Goal: Book appointment/travel/reservation

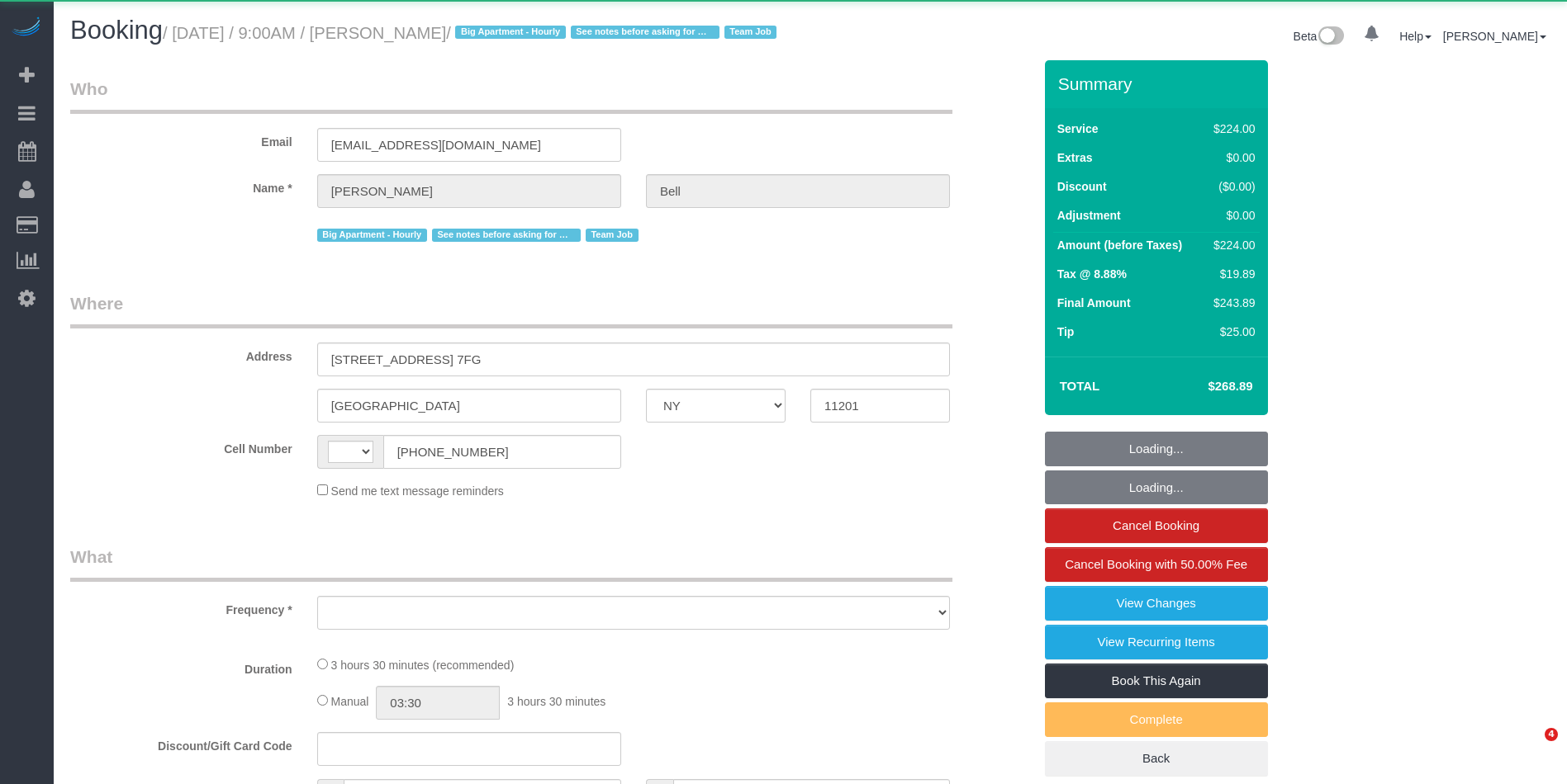
select select "NY"
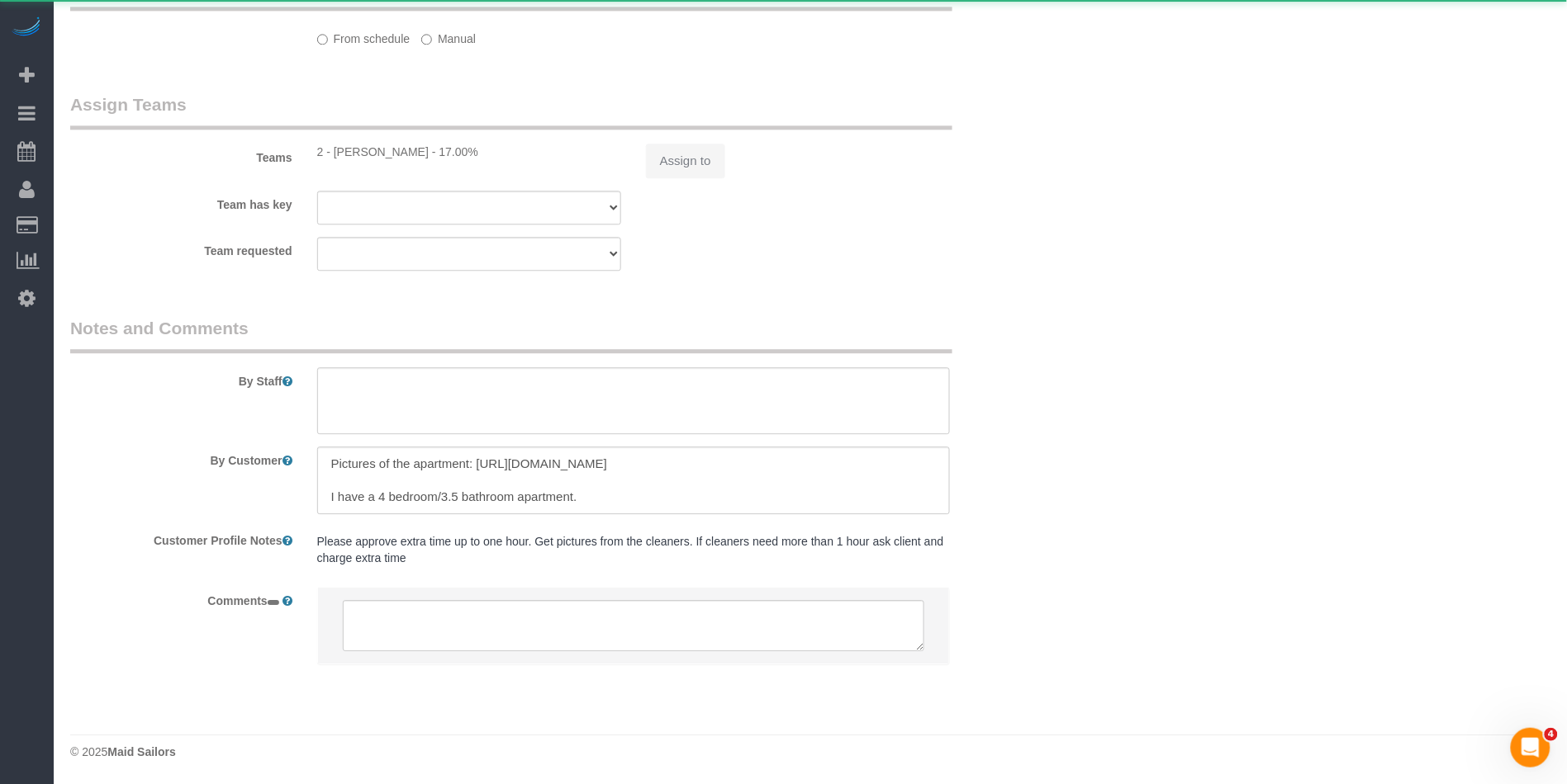
select select "string:[GEOGRAPHIC_DATA]"
select select "object:778"
select select "210"
select select "spot1"
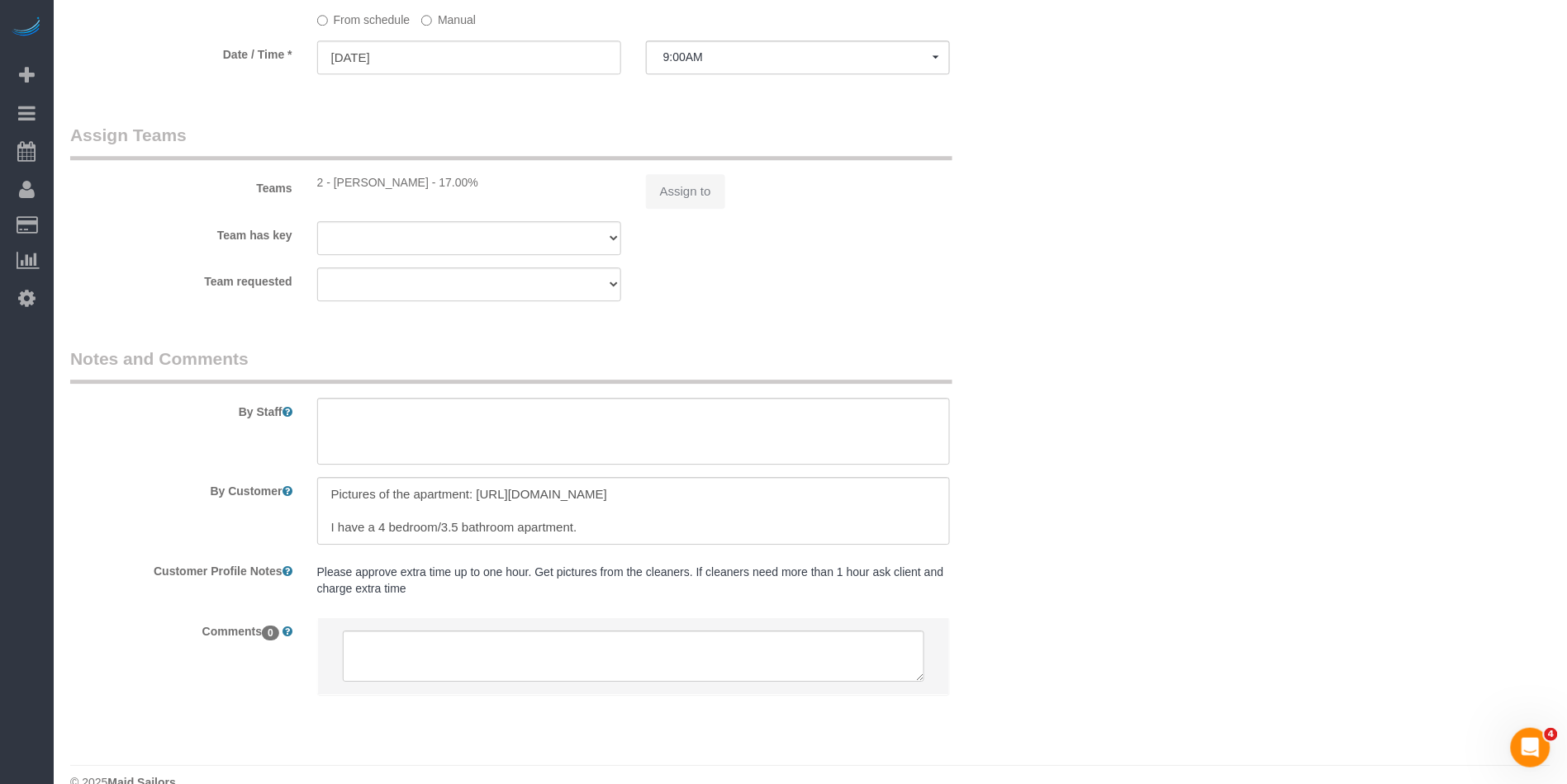
select select "object:1097"
select select "spot59"
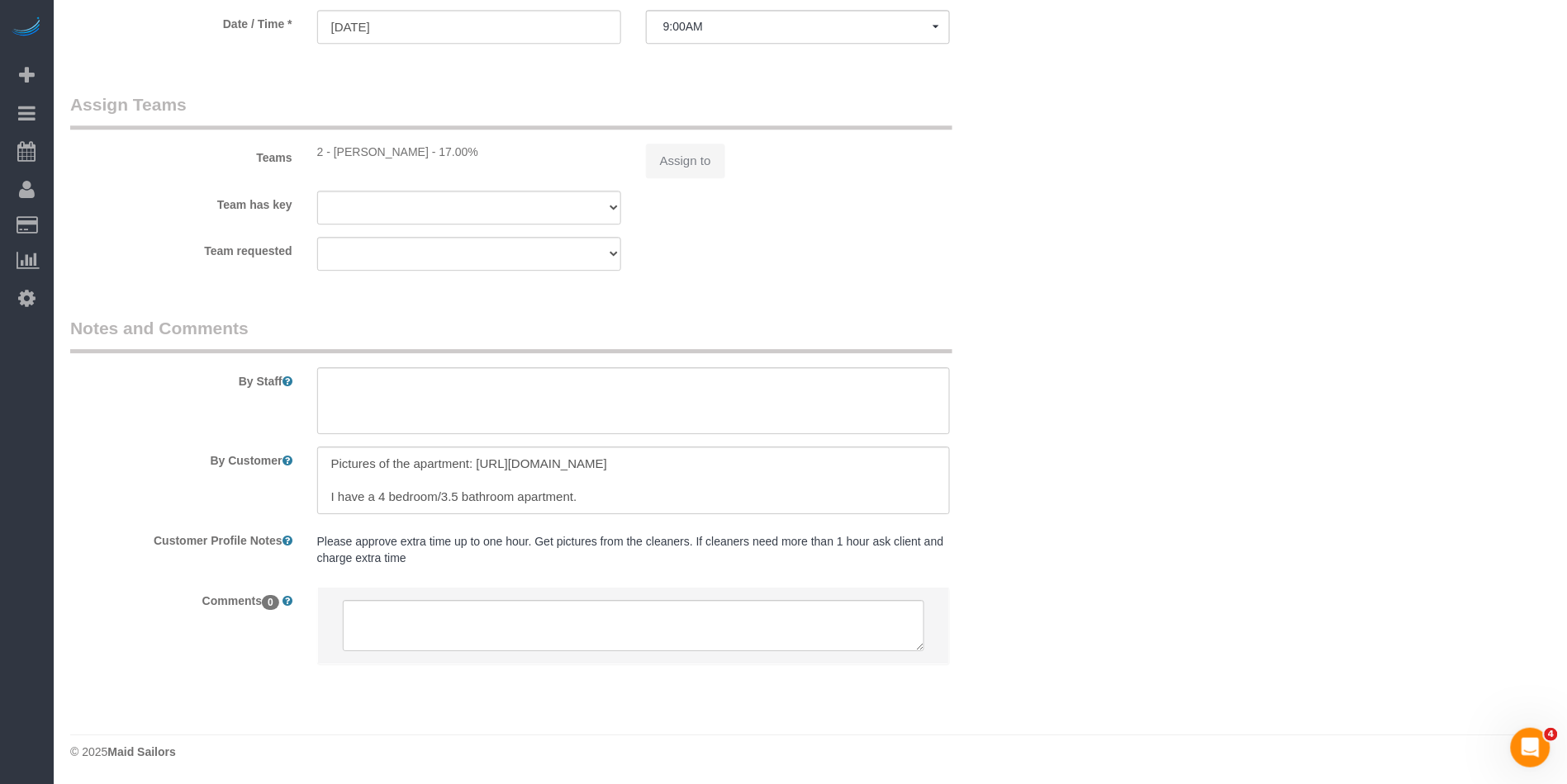
select select "number:89"
select select "number:90"
select select "number:15"
select select "number:5"
select select "number:21"
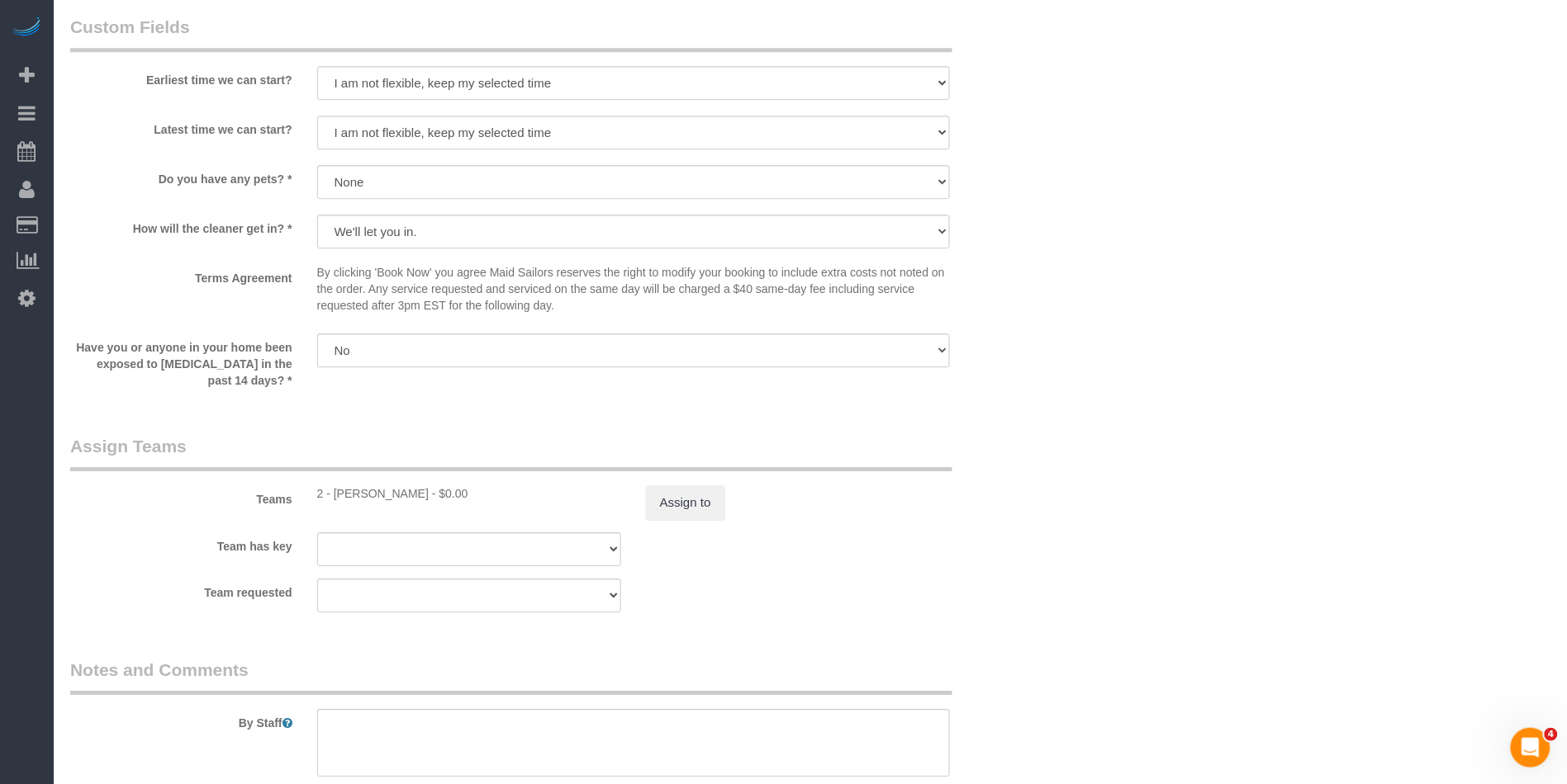
select select "string:stripe-pm_1KXFUA4VGloSiKo7ffajs4Qi"
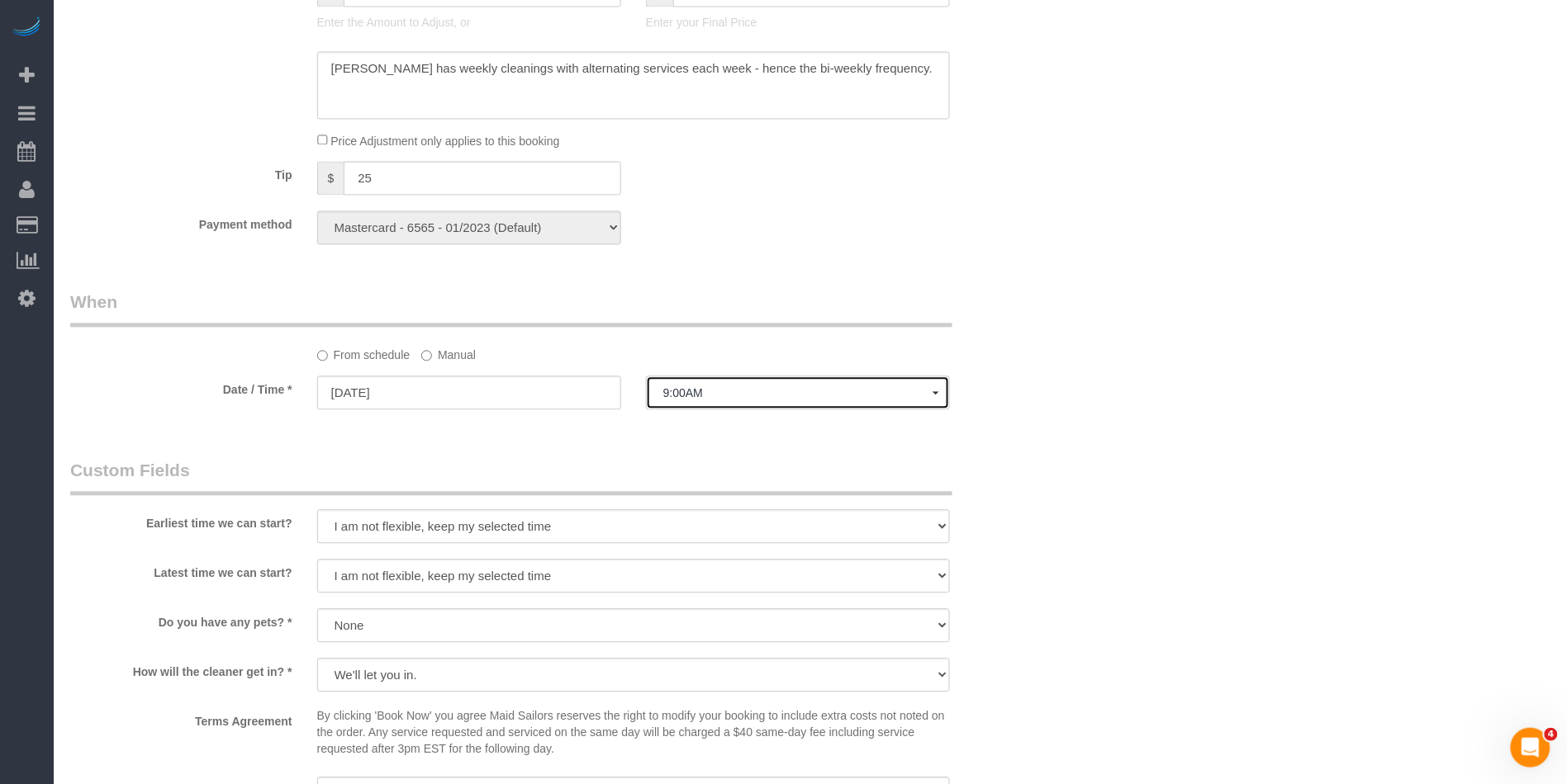
click at [673, 400] on span "9:00AM" at bounding box center [798, 392] width 269 height 13
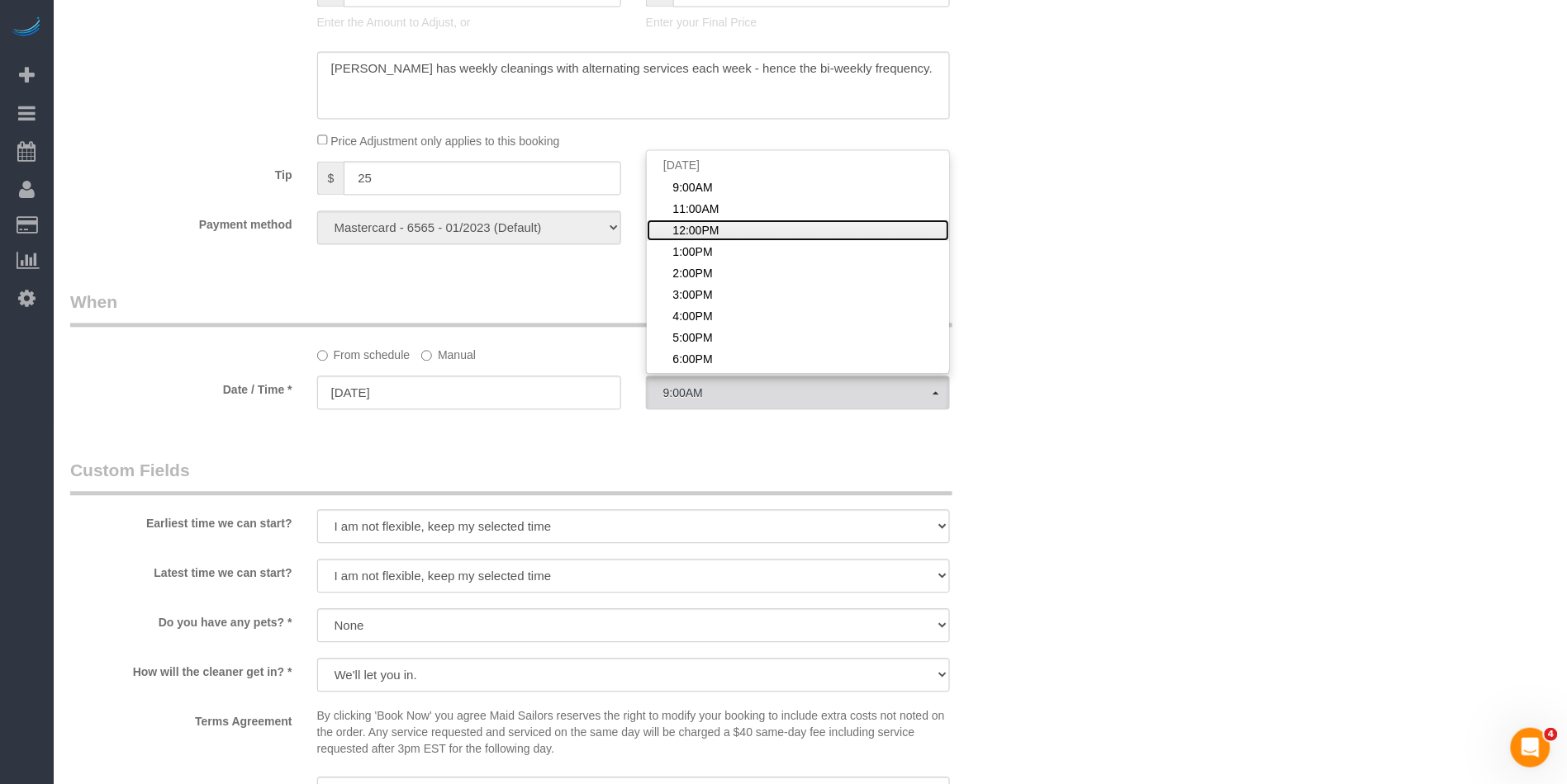
click at [711, 239] on span "12:00PM" at bounding box center [695, 230] width 46 height 17
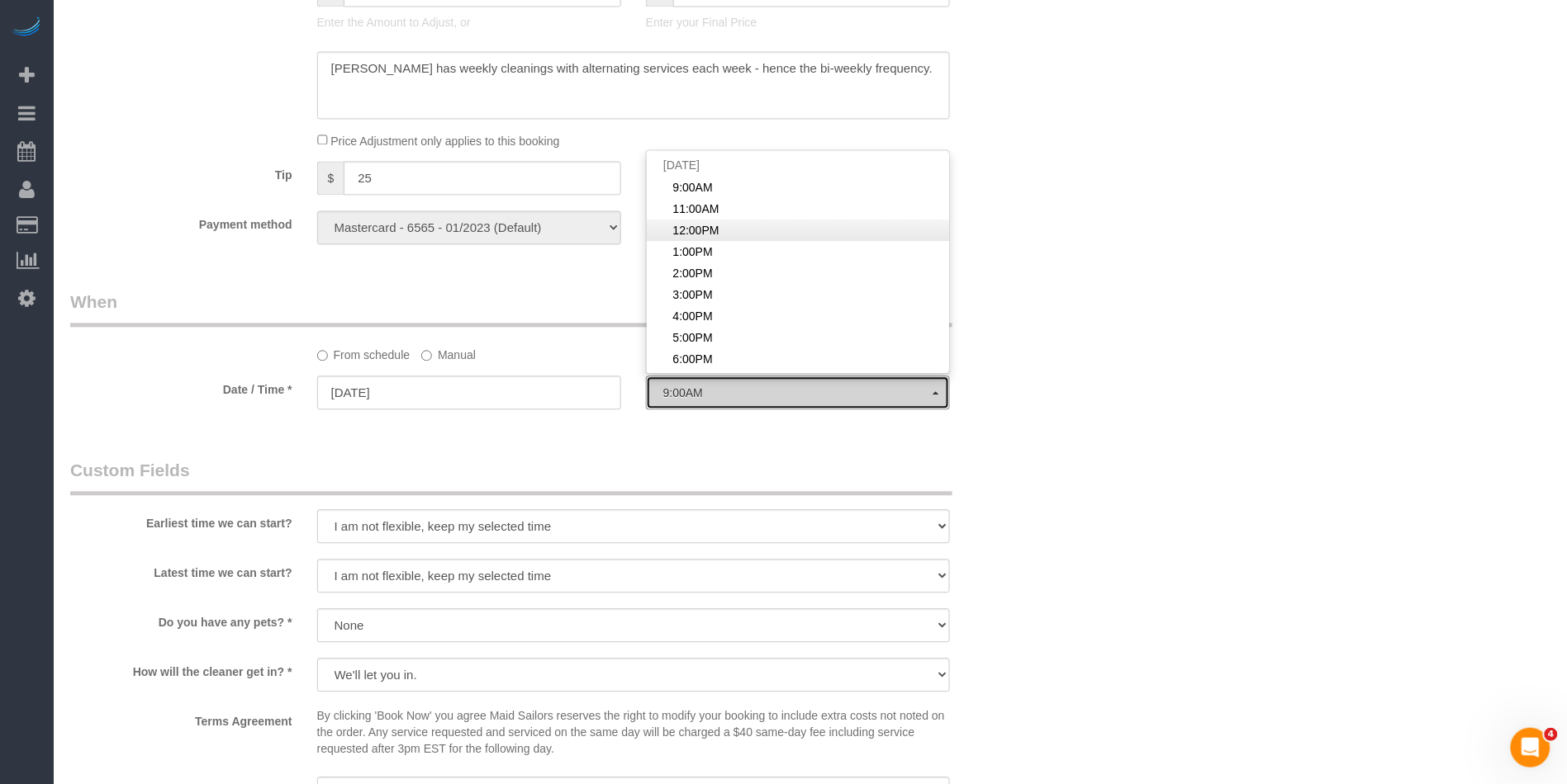
select select "spot61"
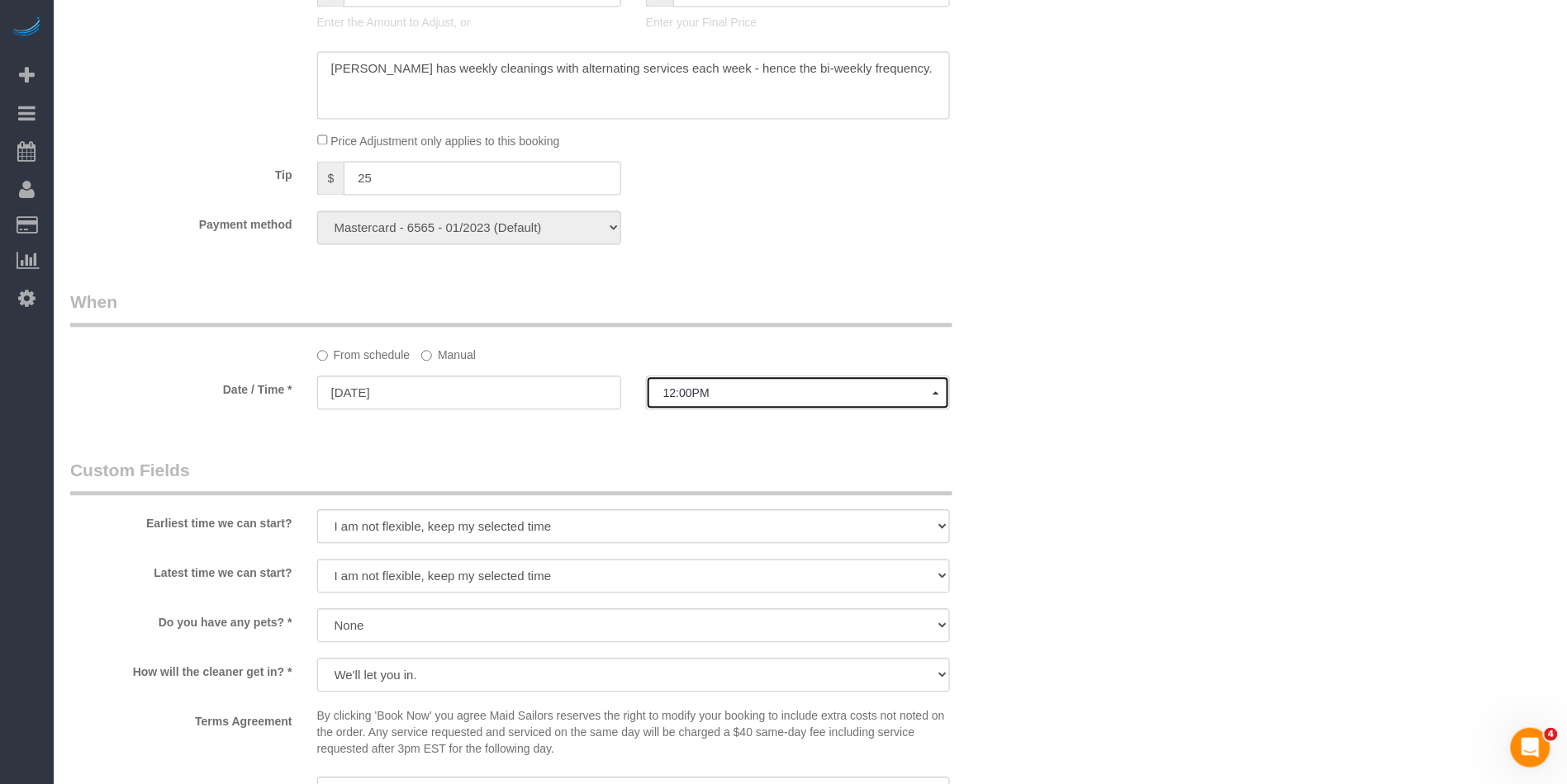
scroll to position [0, 0]
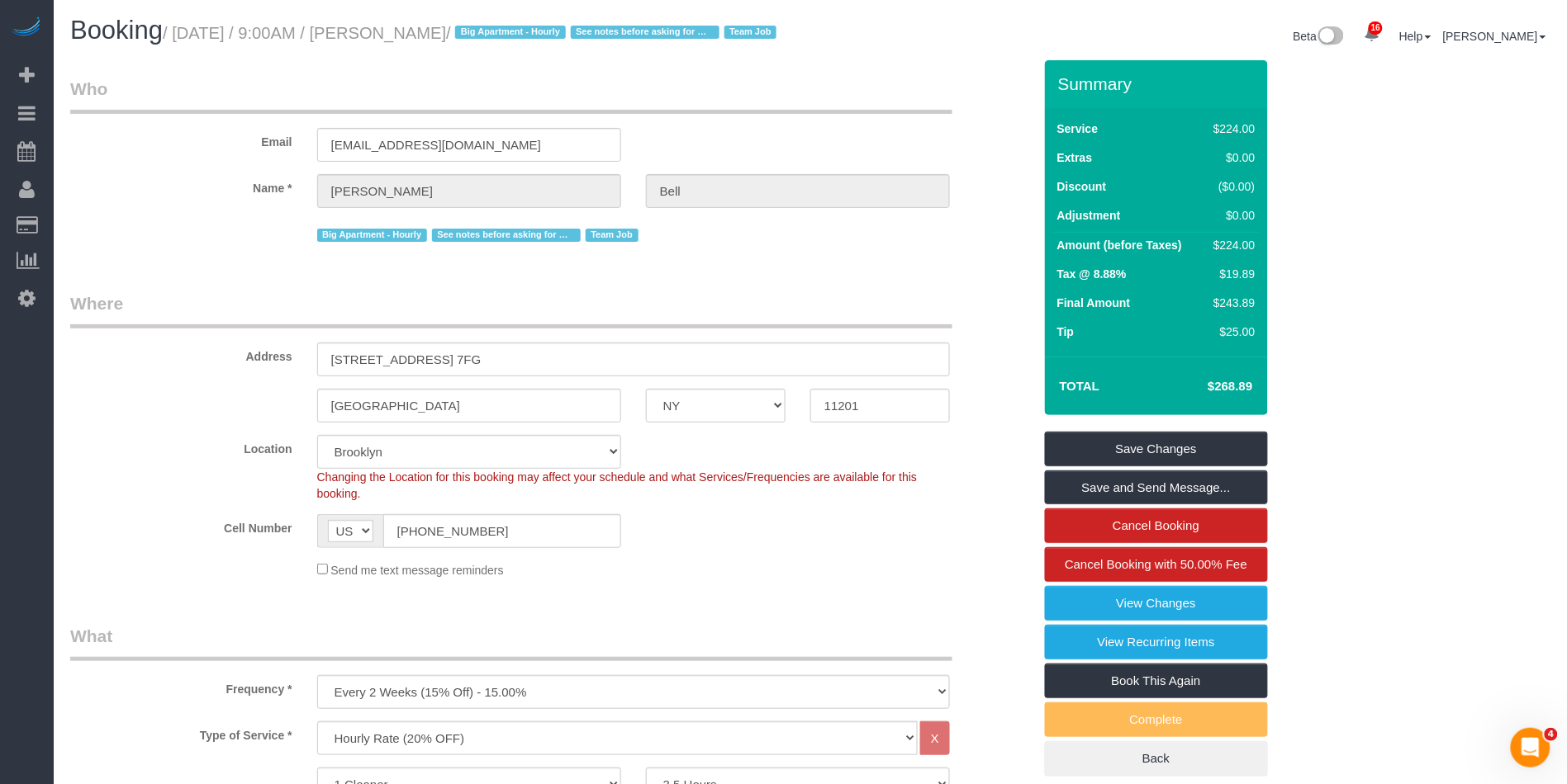
drag, startPoint x: 482, startPoint y: 35, endPoint x: 440, endPoint y: 34, distance: 42.0
click at [421, 33] on small "/ [DATE] / 9:00AM / [PERSON_NAME] / Big Apartment - Hourly See notes before ask…" at bounding box center [471, 33] width 618 height 19
copy small "[PERSON_NAME]"
click at [1094, 467] on link "Save Changes" at bounding box center [1156, 448] width 223 height 34
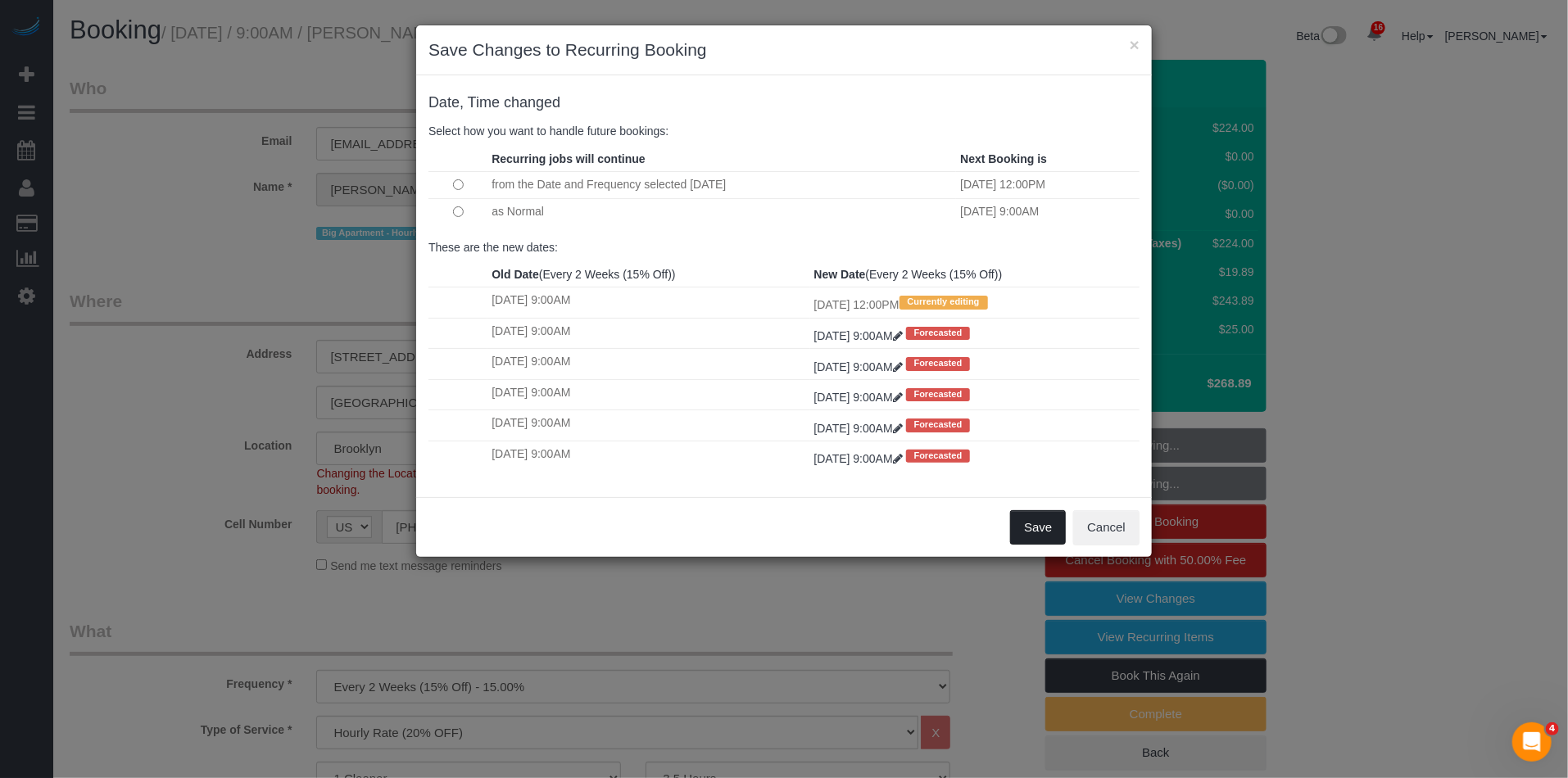
click at [1043, 536] on button "Save" at bounding box center [1038, 527] width 56 height 34
